Goal: Task Accomplishment & Management: Manage account settings

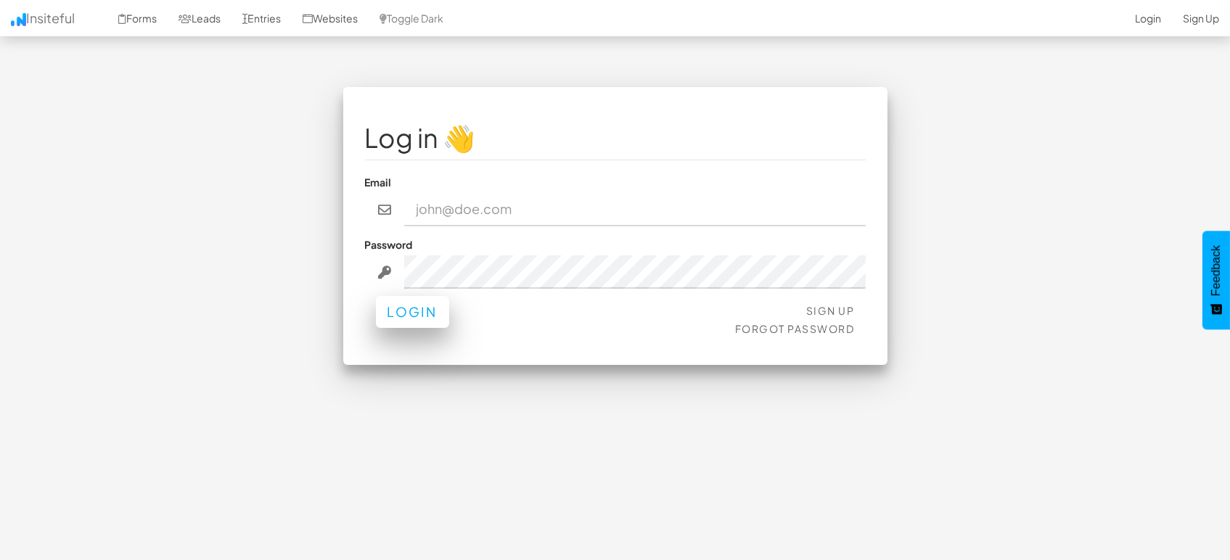
type input "[EMAIL_ADDRESS][DOMAIN_NAME]"
click at [390, 321] on button "Login" at bounding box center [412, 312] width 73 height 32
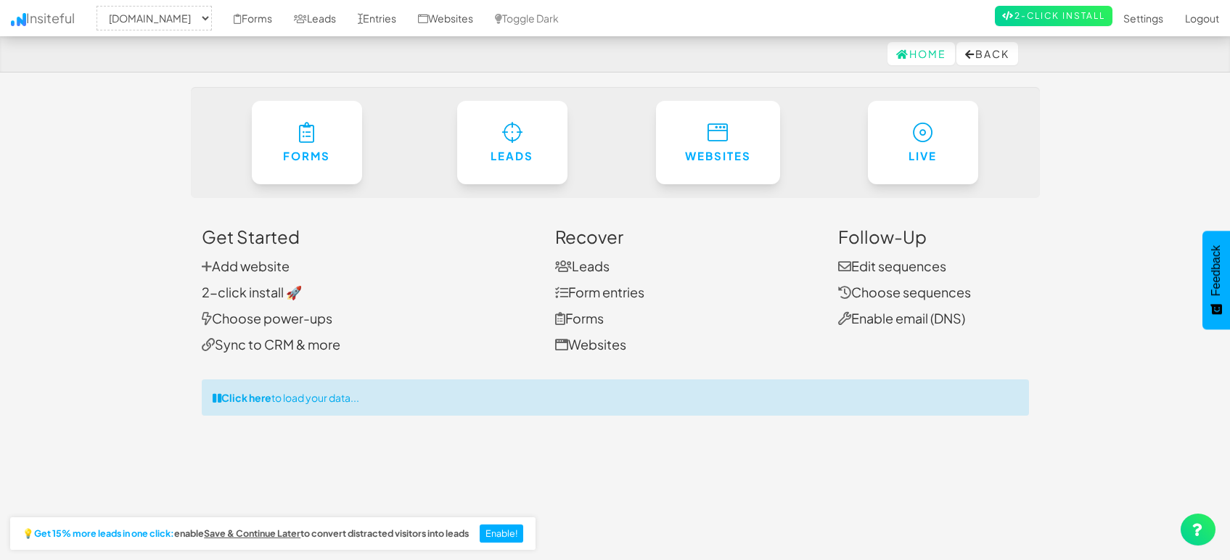
select select "1505"
click at [374, 18] on link "Entries" at bounding box center [377, 18] width 60 height 36
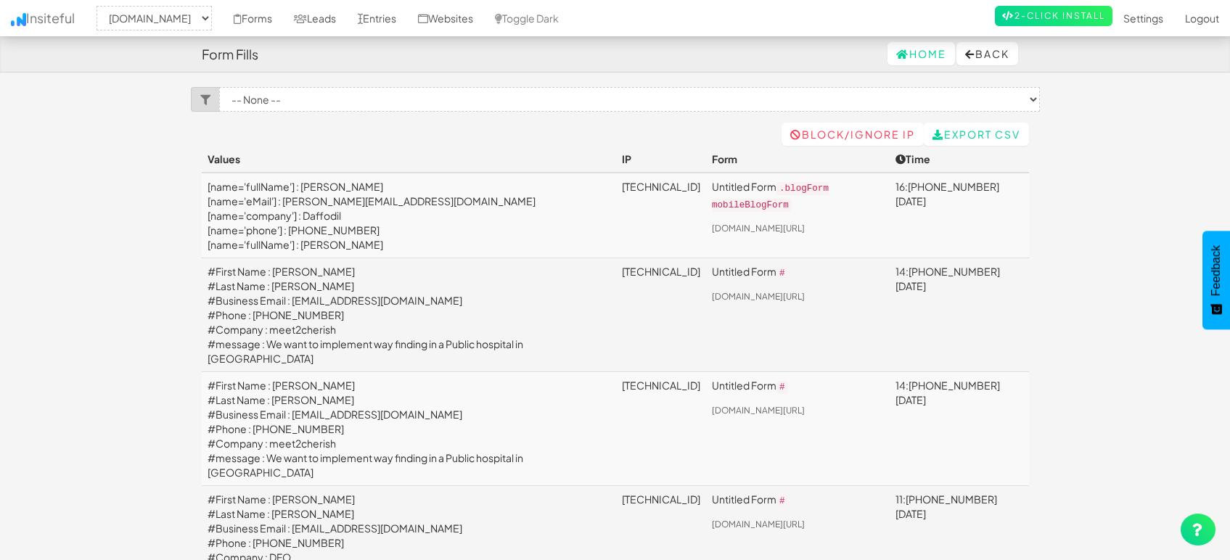
select select "1505"
click at [329, 19] on link "Leads" at bounding box center [315, 18] width 64 height 36
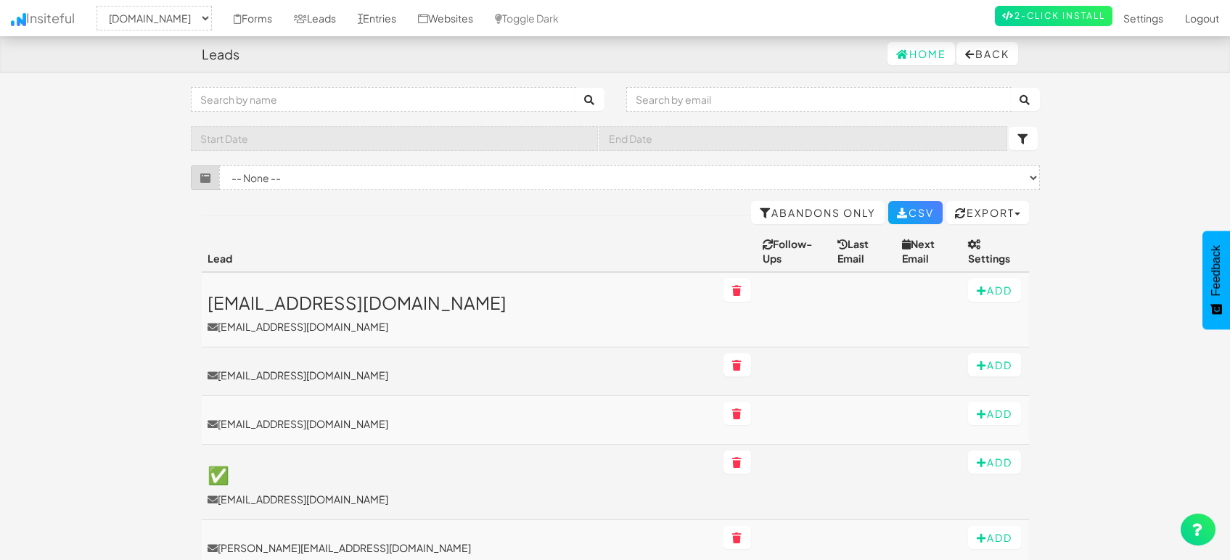
select select "1505"
